Goal: Find specific page/section: Find specific page/section

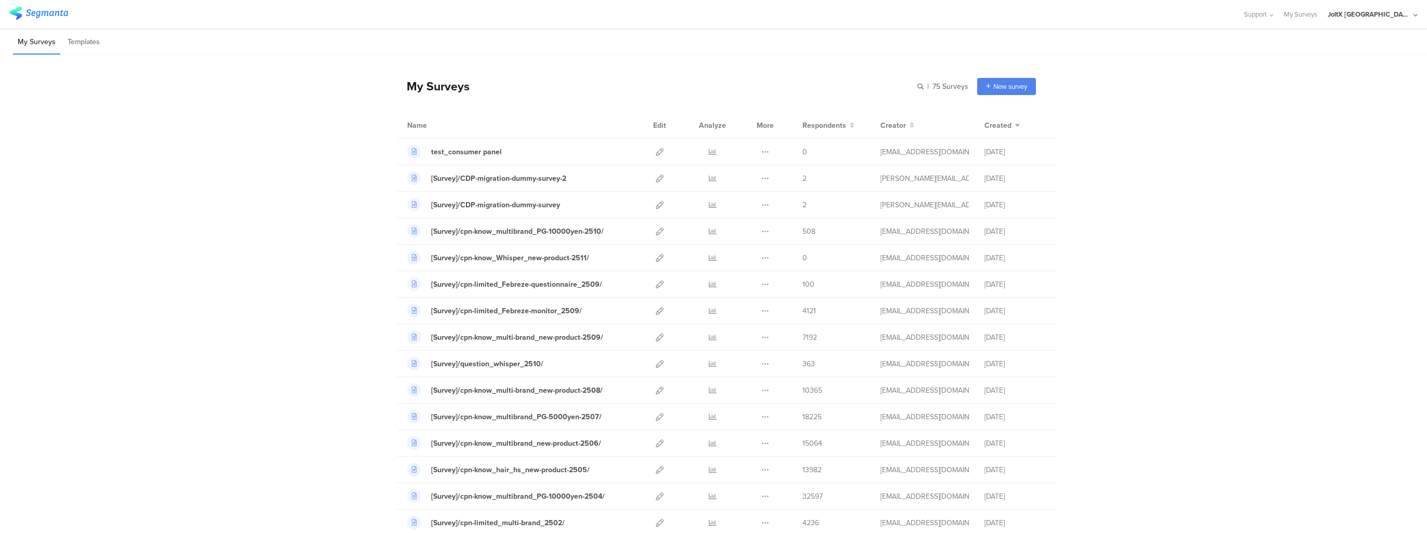
click at [605, 47] on div "My Surveys Templates" at bounding box center [713, 42] width 1427 height 27
click at [784, 41] on div "My Surveys Templates" at bounding box center [713, 42] width 1427 height 27
click at [588, 112] on div "Name Edit Analyze More Respondents Creator Created" at bounding box center [726, 125] width 661 height 27
